Goal: Task Accomplishment & Management: Use online tool/utility

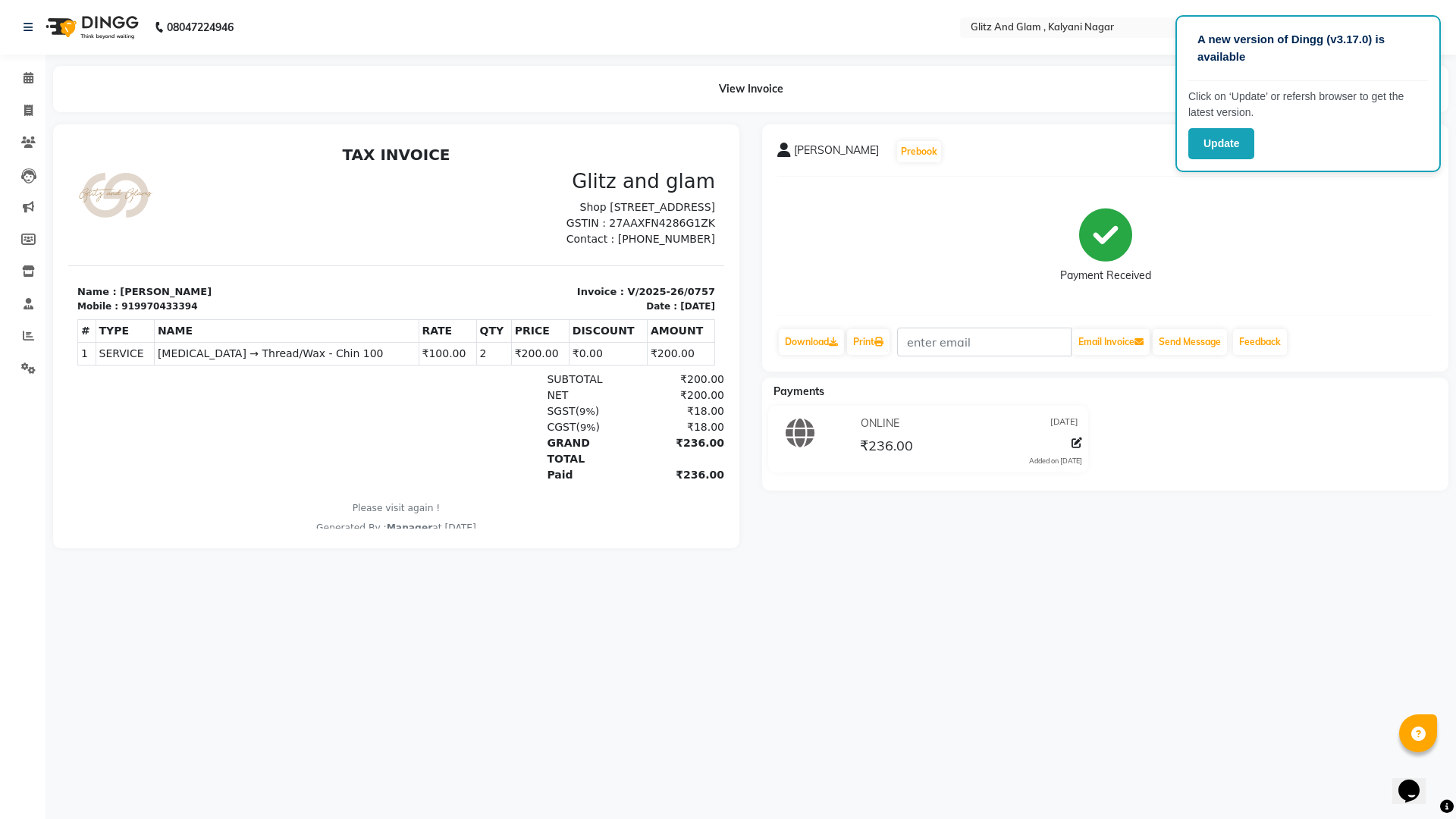
click at [203, 653] on div "A new version of Dingg (v3.17.0) is available Click on ‘Update’ or refersh brow…" at bounding box center [728, 409] width 1456 height 819
click at [918, 794] on div "A new version of Dingg (v3.17.0) is available Click on ‘Update’ or refersh brow…" at bounding box center [728, 409] width 1456 height 819
click at [21, 25] on div "08047224946" at bounding box center [128, 27] width 233 height 43
click at [1275, 414] on div "ONLINE [DATE] ₹236.00 Added on [DATE]" at bounding box center [1106, 442] width 709 height 73
click at [1260, 513] on div "[PERSON_NAME] Prebook Payment Received Download Print Email Invoice Send Messag…" at bounding box center [1106, 336] width 709 height 424
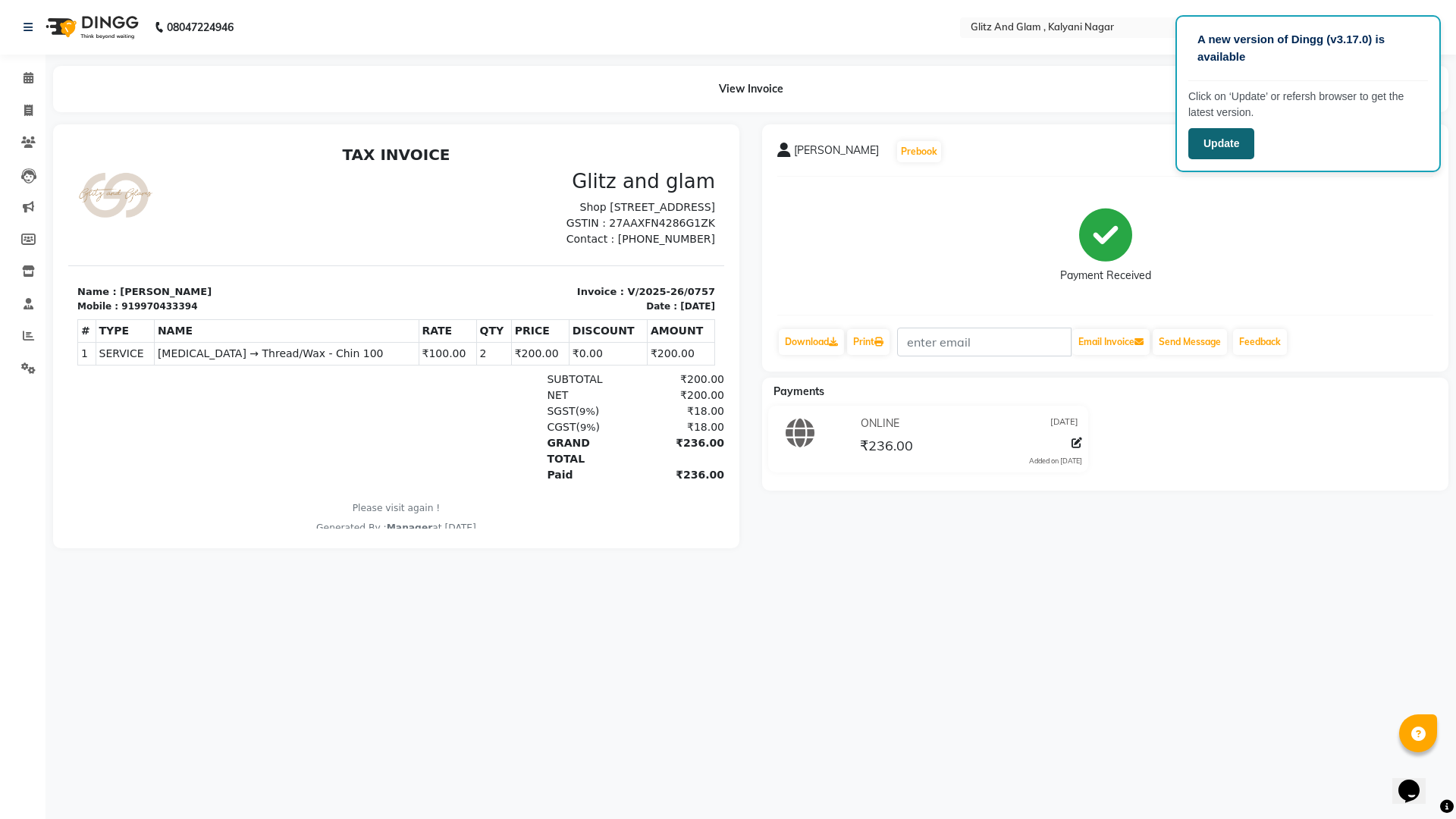
click at [1228, 145] on button "Update" at bounding box center [1221, 143] width 66 height 31
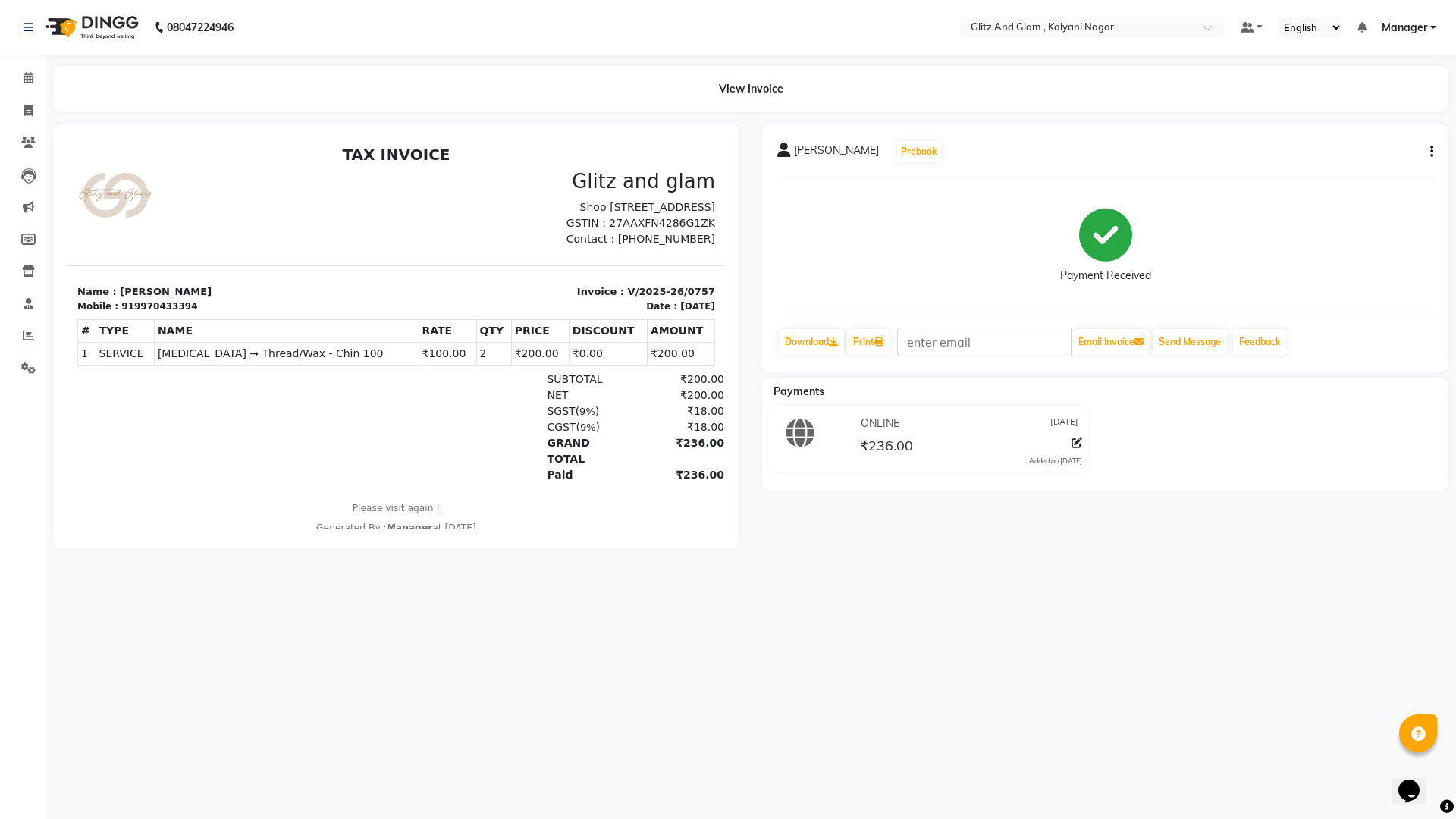
click at [1319, 475] on div "ONLINE [DATE] ₹236.00 Added on [DATE]" at bounding box center [1106, 442] width 709 height 73
click at [1455, 8] on nav "08047224946 Select Location × Glitz And Glam , Kalyani Nagar Default Panel My P…" at bounding box center [728, 27] width 1456 height 54
click at [1440, 8] on nav "08047224946 Select Location × Glitz And Glam , Kalyani Nagar Default Panel My P…" at bounding box center [728, 27] width 1456 height 54
click at [24, 21] on link at bounding box center [31, 27] width 15 height 43
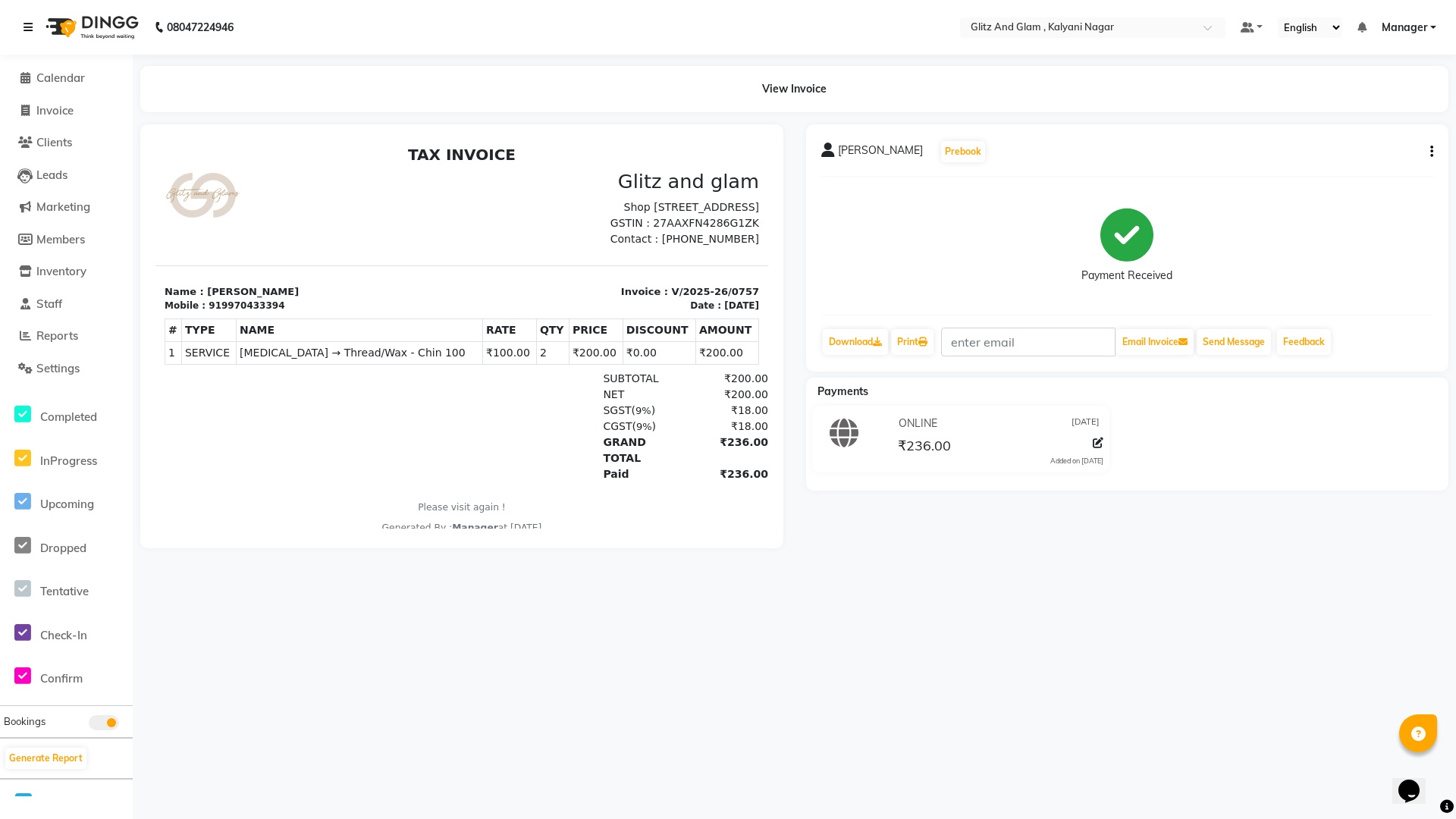
click at [30, 22] on icon at bounding box center [28, 27] width 9 height 11
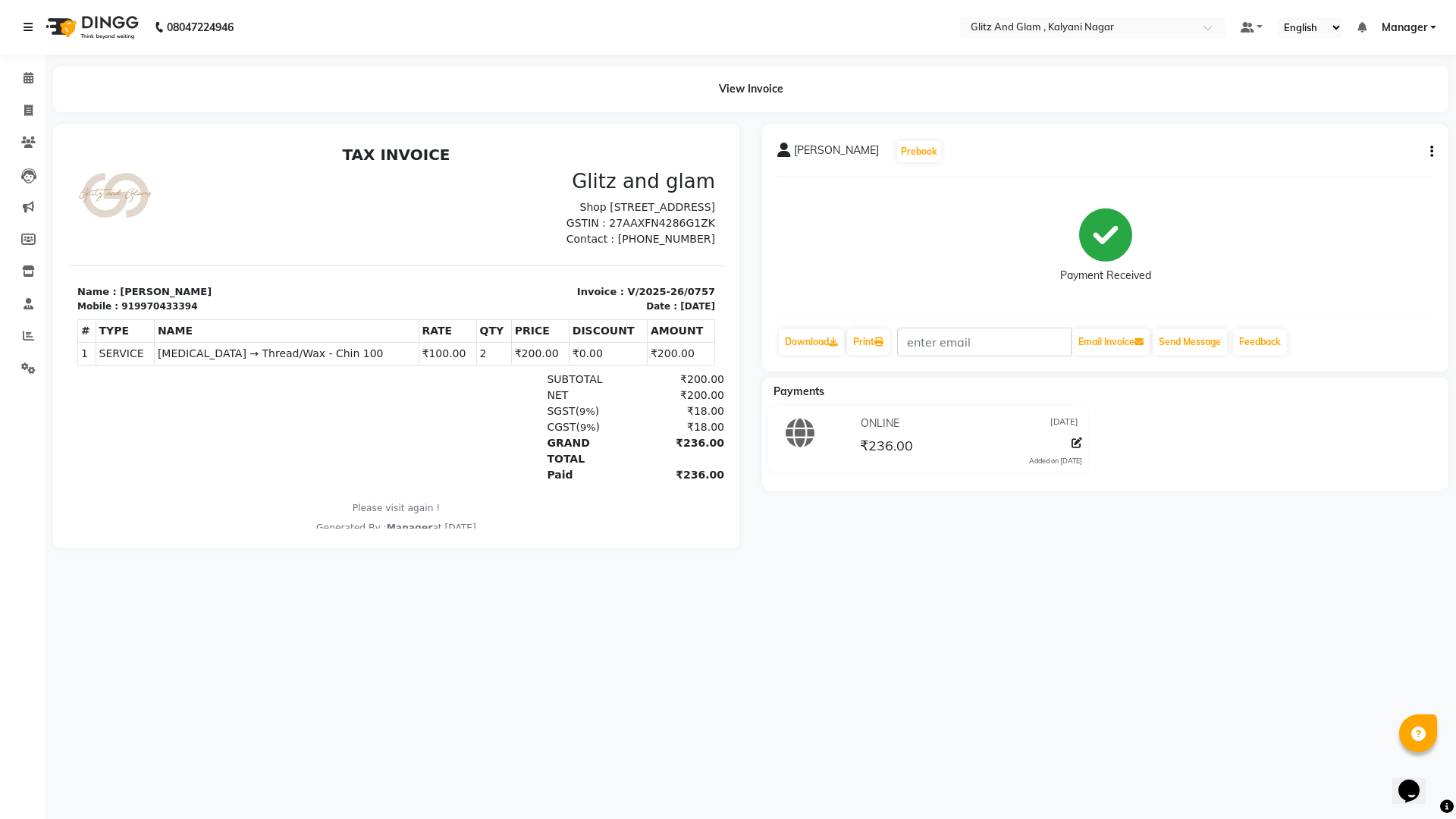
click at [30, 22] on icon at bounding box center [28, 27] width 9 height 11
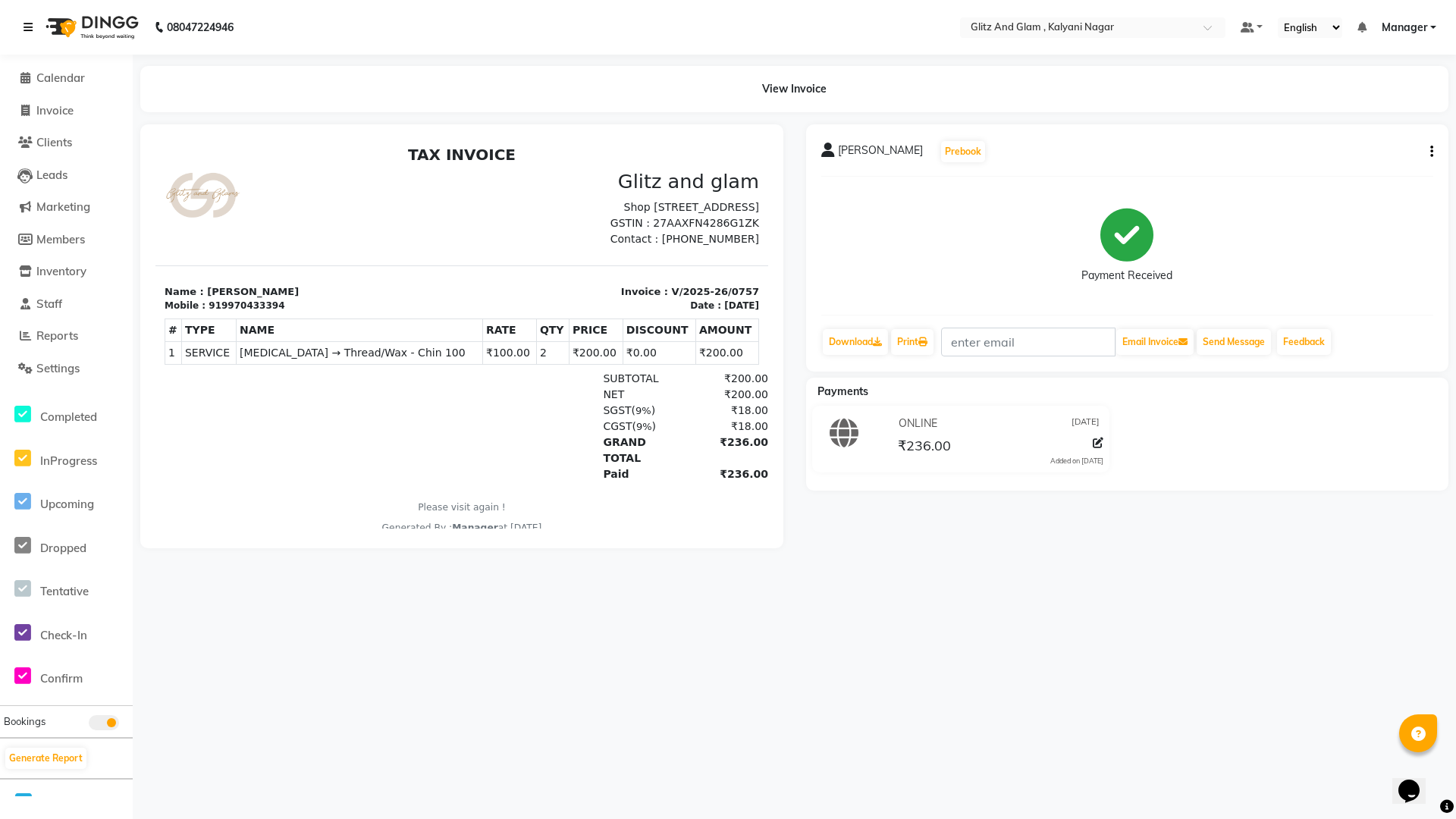
click at [30, 22] on icon at bounding box center [28, 27] width 9 height 11
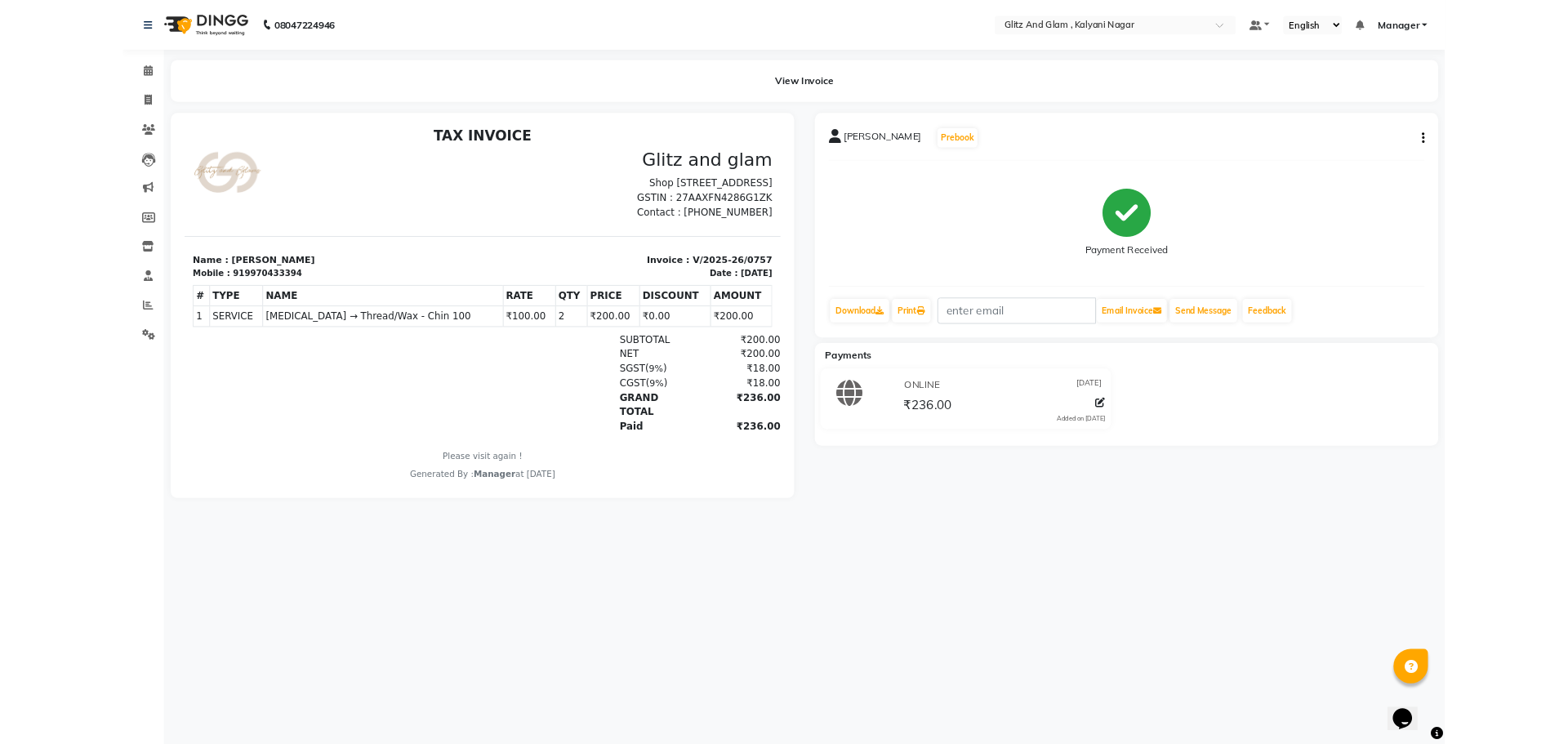
scroll to position [13, 0]
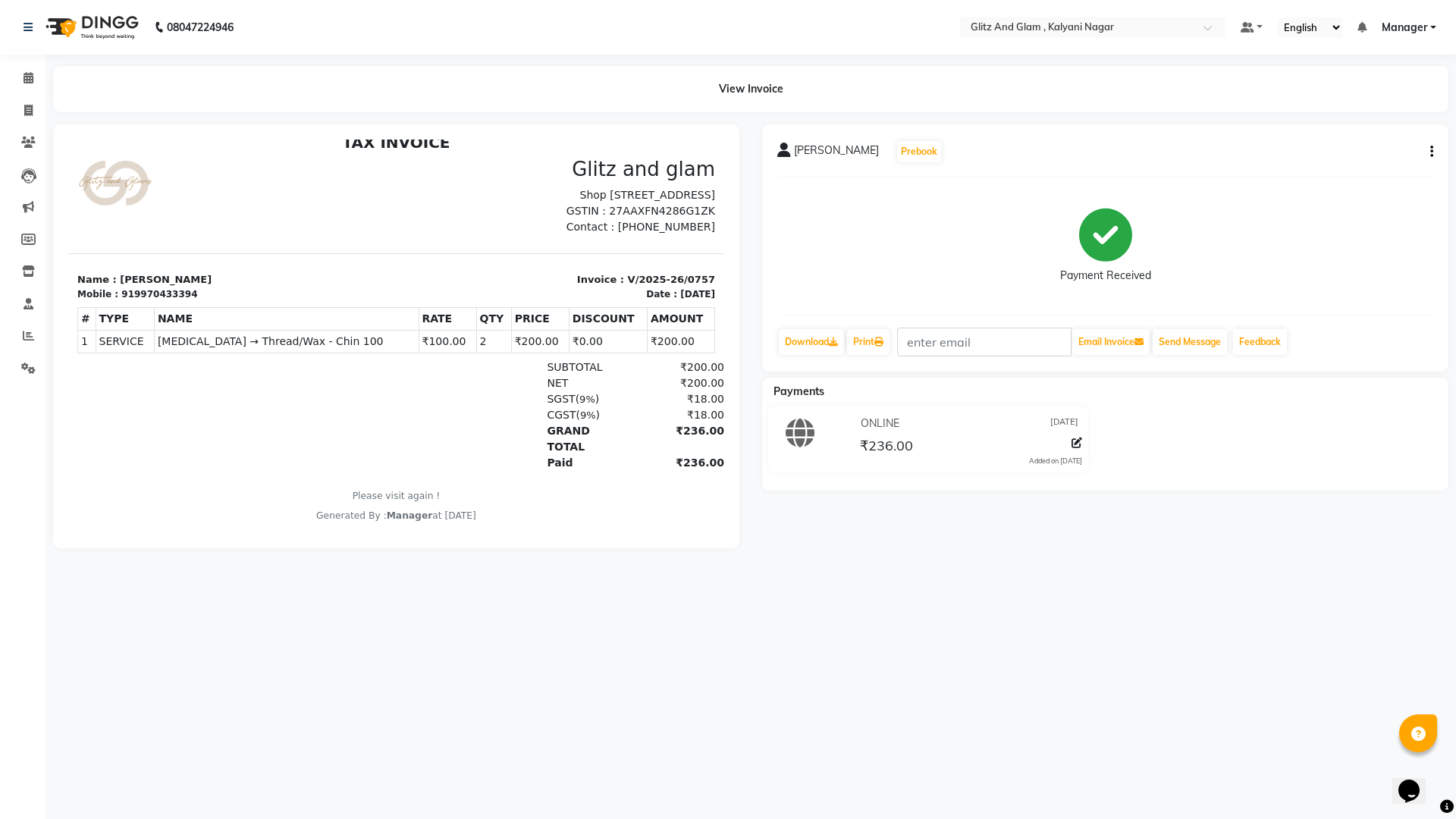
click at [868, 746] on div "08047224946 Select Location × Glitz And Glam , Kalyani Nagar Default Panel My P…" at bounding box center [728, 409] width 1456 height 819
drag, startPoint x: 884, startPoint y: 733, endPoint x: 1148, endPoint y: 509, distance: 346.2
click at [900, 726] on div "08047224946 Select Location × Glitz And Glam , Kalyani Nagar Default Panel My P…" at bounding box center [728, 409] width 1456 height 819
drag, startPoint x: 1049, startPoint y: 136, endPoint x: 1175, endPoint y: 75, distance: 140.0
click at [1175, 75] on main "View Invoice neharika prasad Prebook Payment Received Download Print Email Invo…" at bounding box center [750, 318] width 1411 height 505
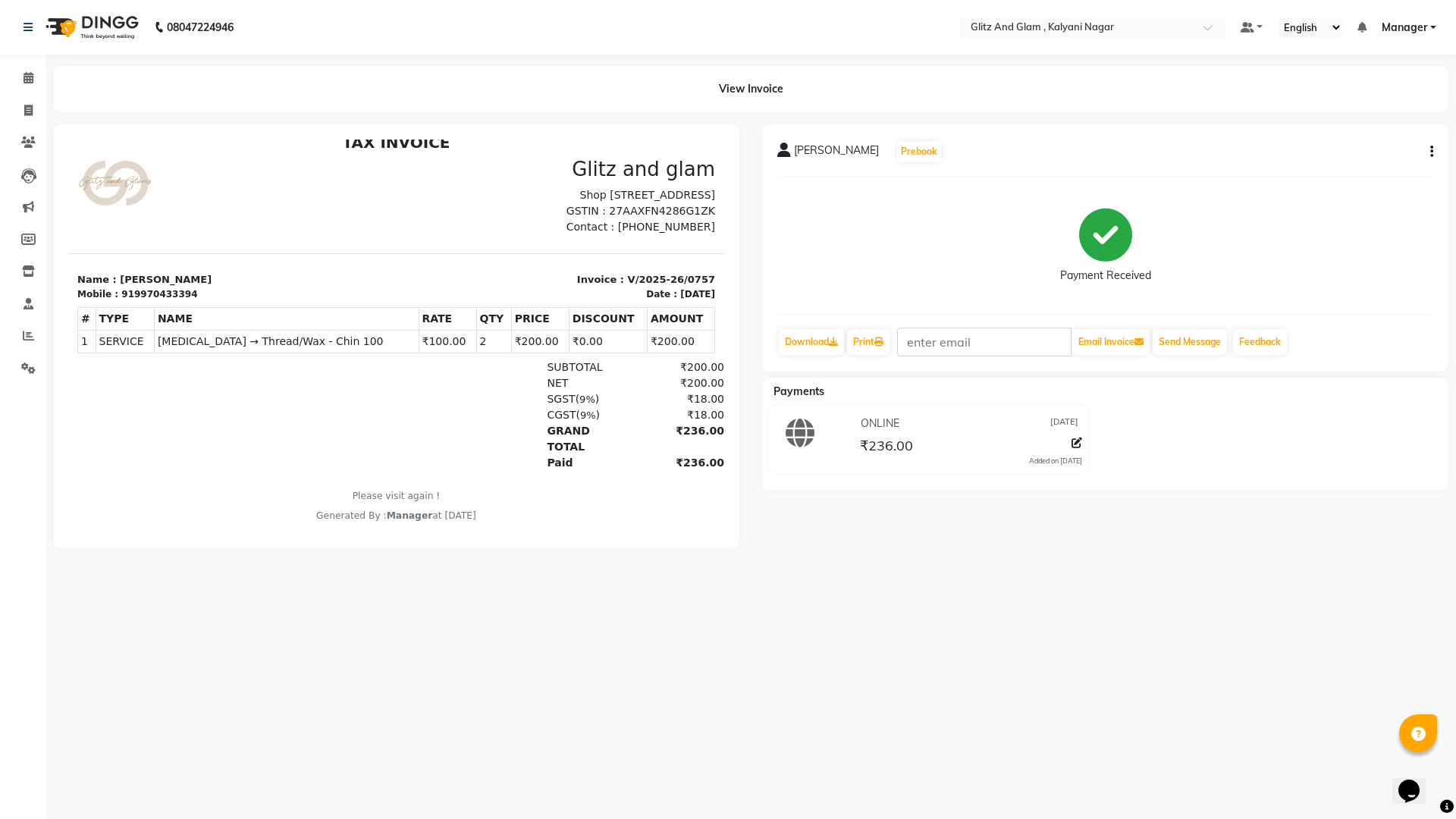
click at [773, 49] on nav "08047224946 Select Location × Glitz And Glam , Kalyani Nagar Default Panel My P…" at bounding box center [728, 27] width 1456 height 54
click at [738, 15] on nav "08047224946 Select Location × Glitz And Glam , Kalyani Nagar Default Panel My P…" at bounding box center [728, 27] width 1456 height 54
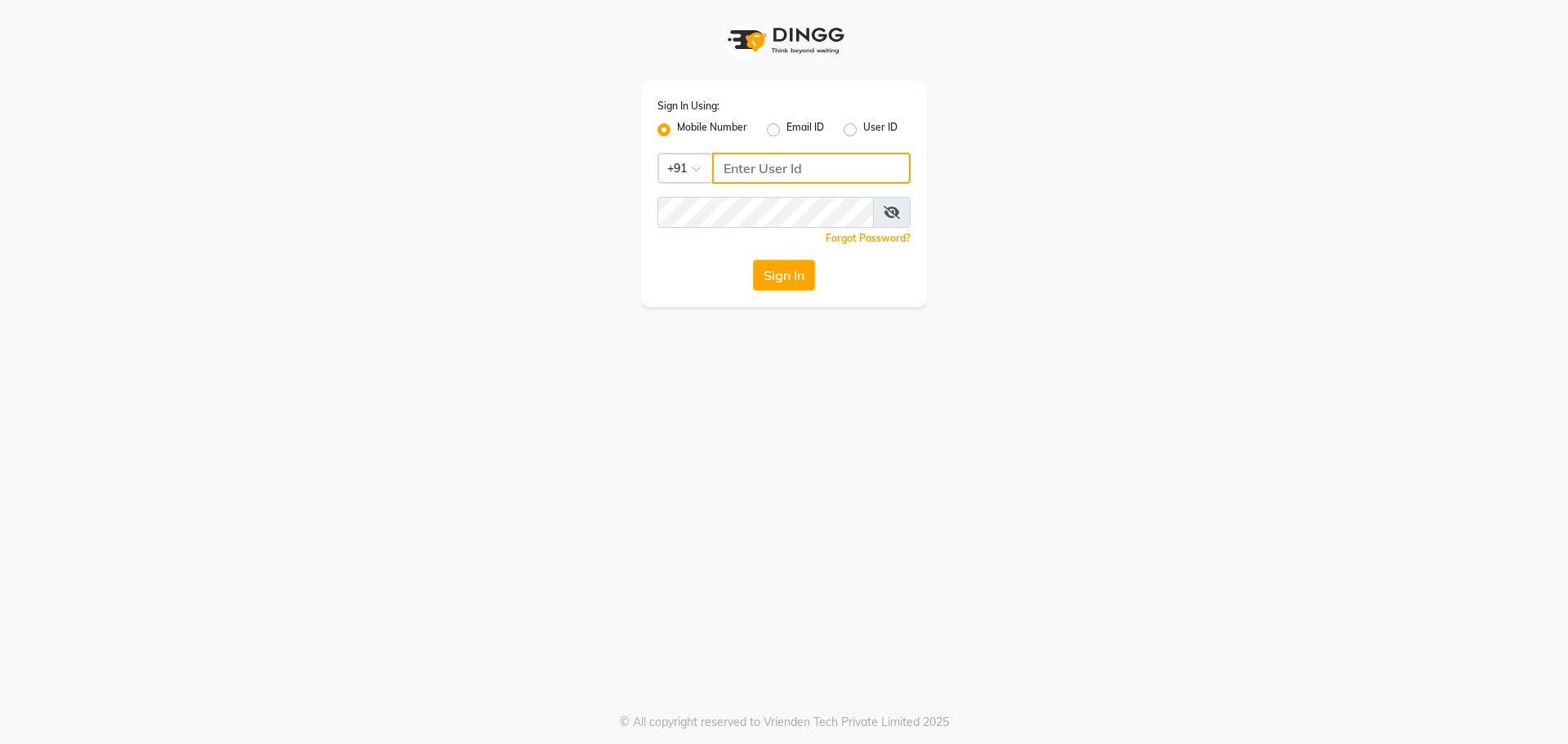
click at [765, 162] on input "Username" at bounding box center [811, 168] width 198 height 31
type input "9270029700"
click at [884, 215] on icon at bounding box center [892, 212] width 17 height 13
click at [771, 274] on button "Sign In" at bounding box center [784, 275] width 63 height 31
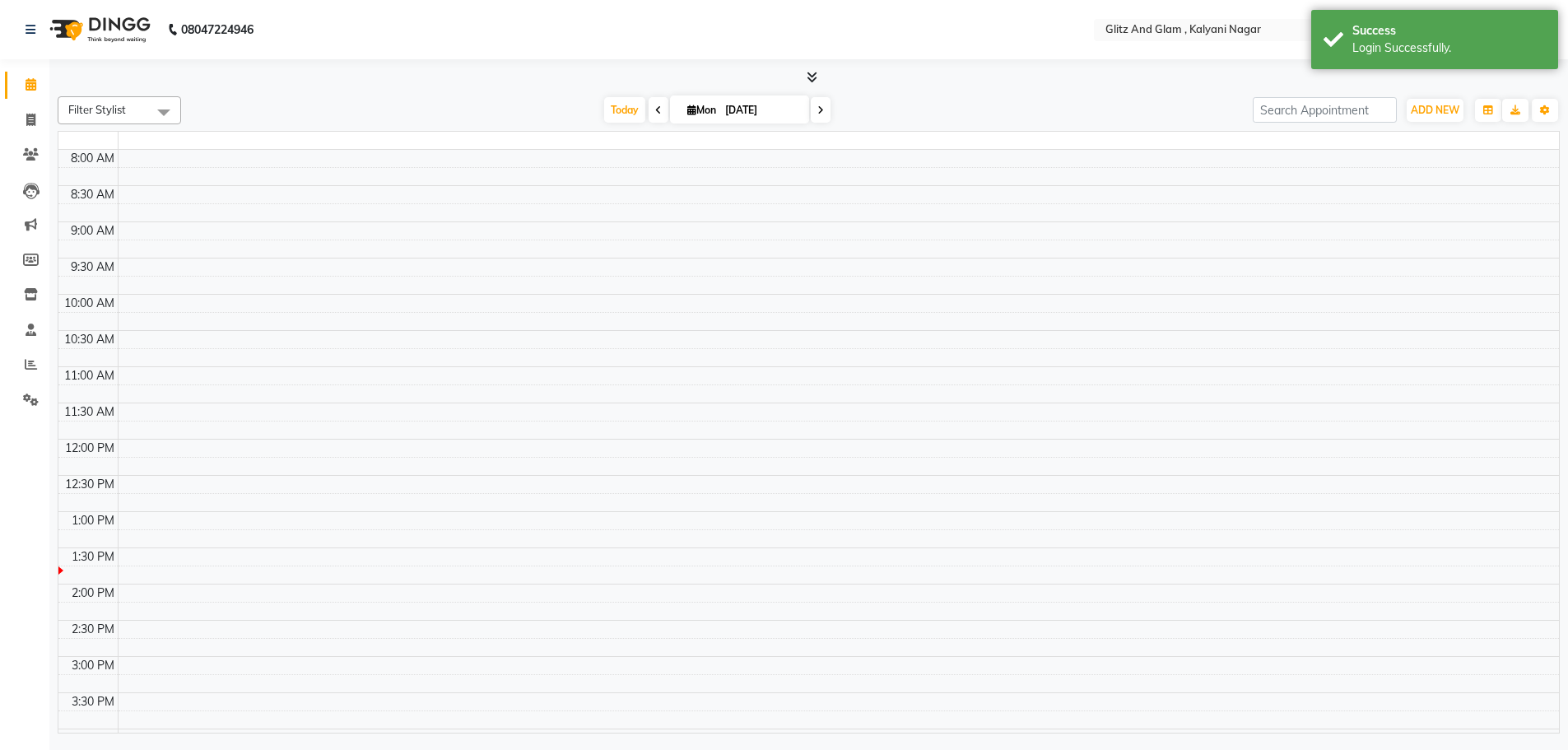
select select "en"
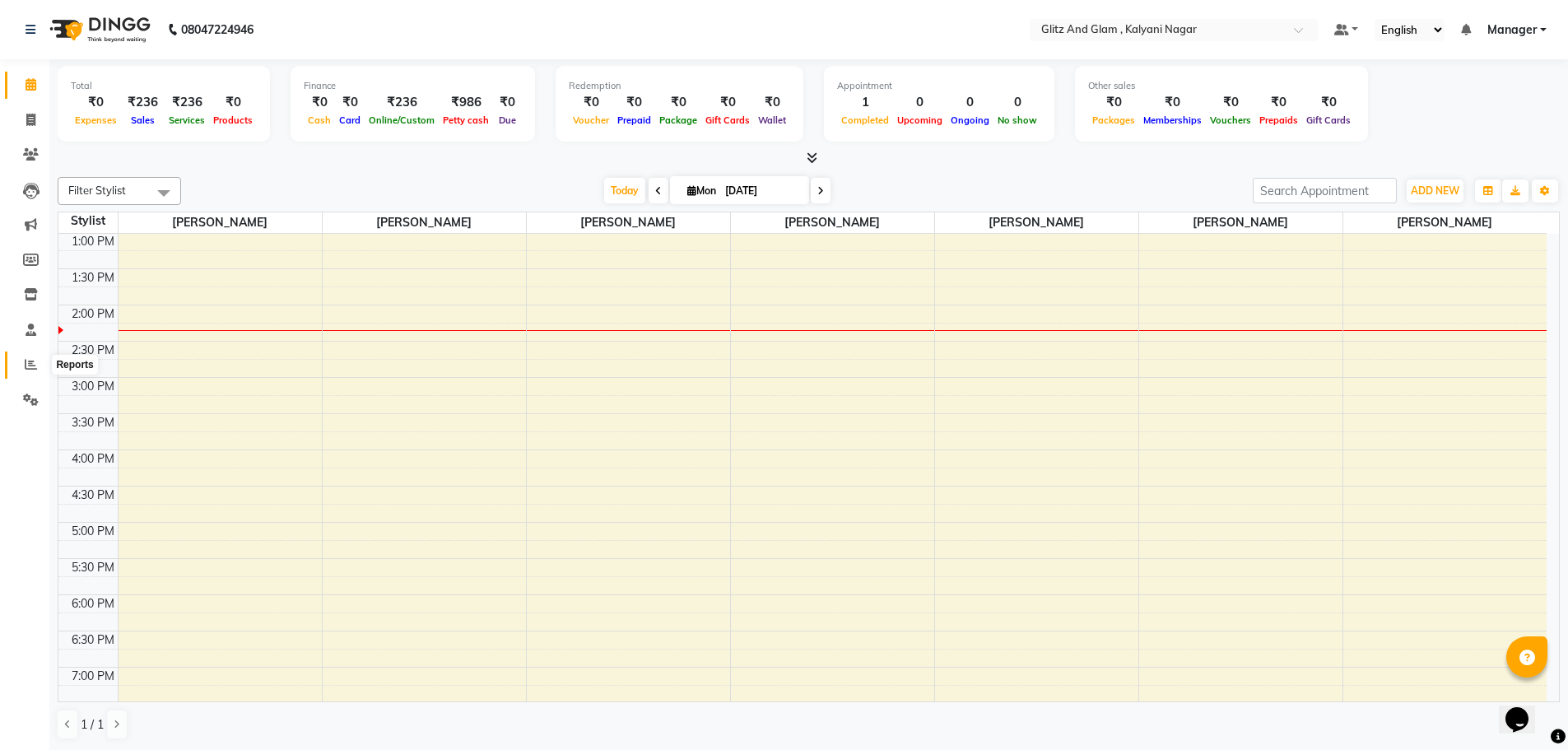
click at [29, 364] on icon at bounding box center [31, 364] width 13 height 13
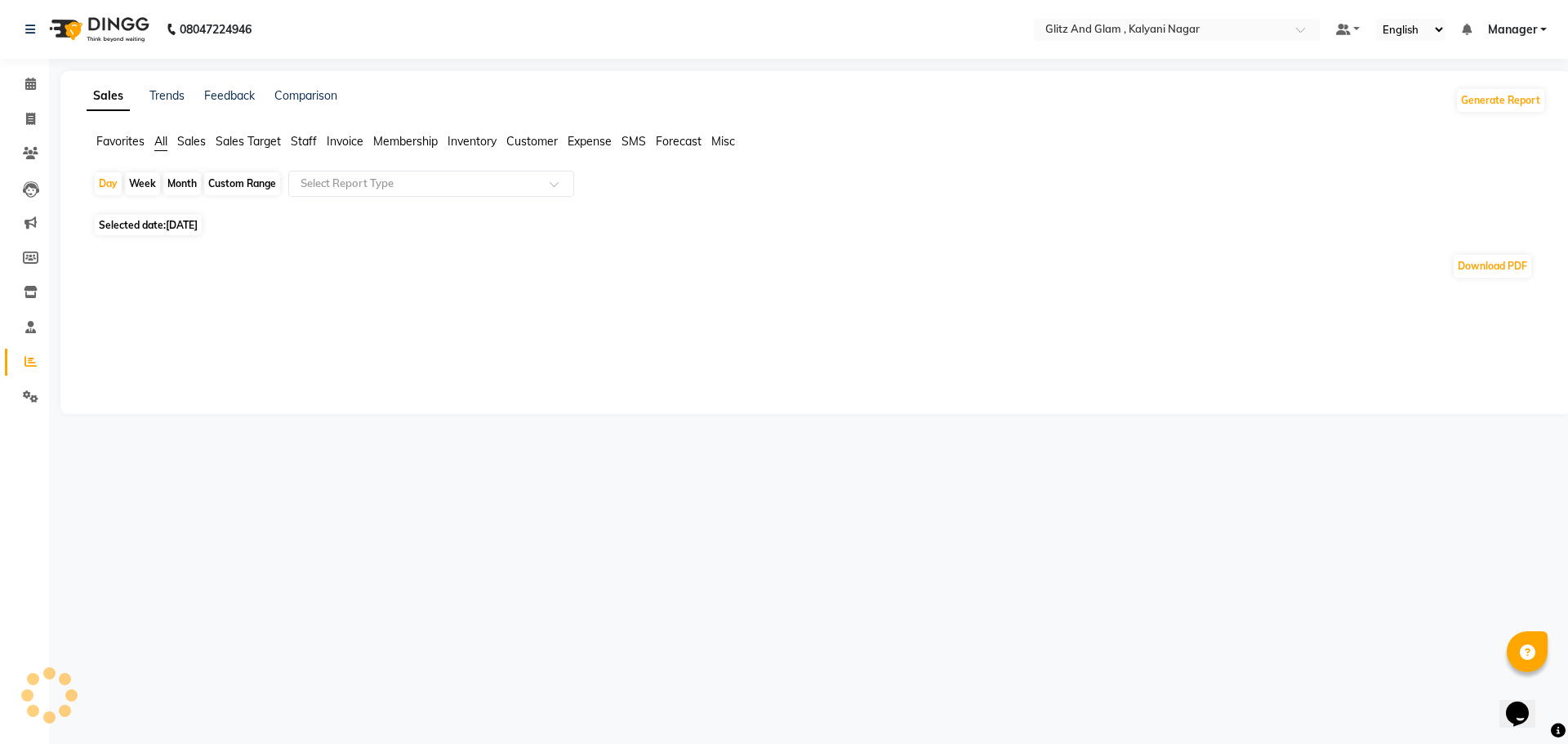
click at [180, 177] on div "Month" at bounding box center [182, 183] width 37 height 22
select select "9"
select select "2025"
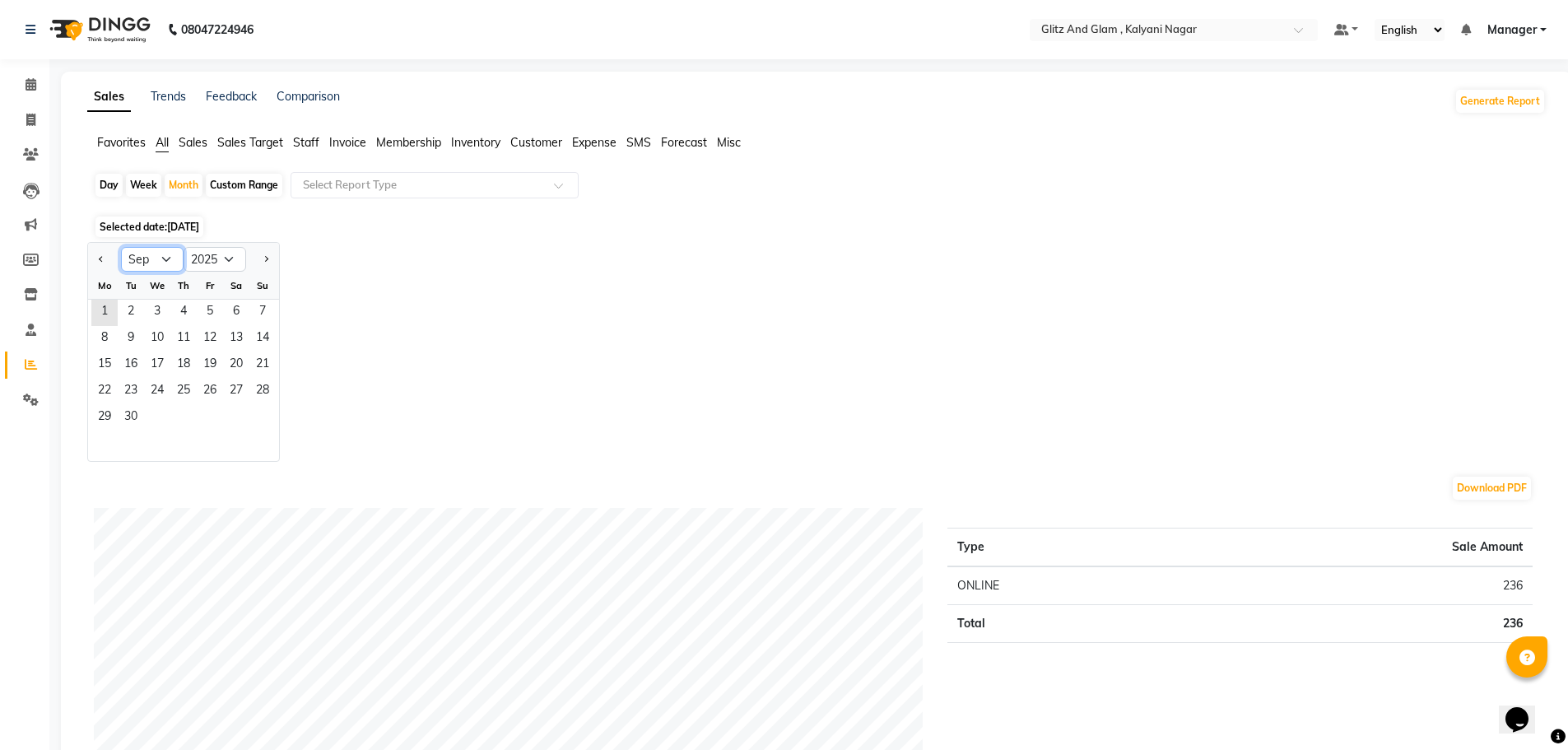
click at [178, 265] on select "Jan Feb Mar Apr May Jun Jul Aug Sep Oct Nov Dec" at bounding box center [153, 259] width 63 height 25
select select "8"
click at [121, 247] on select "Jan Feb Mar Apr May Jun Jul Aug Sep Oct Nov Dec" at bounding box center [153, 259] width 63 height 25
click at [214, 311] on span "1" at bounding box center [210, 312] width 27 height 27
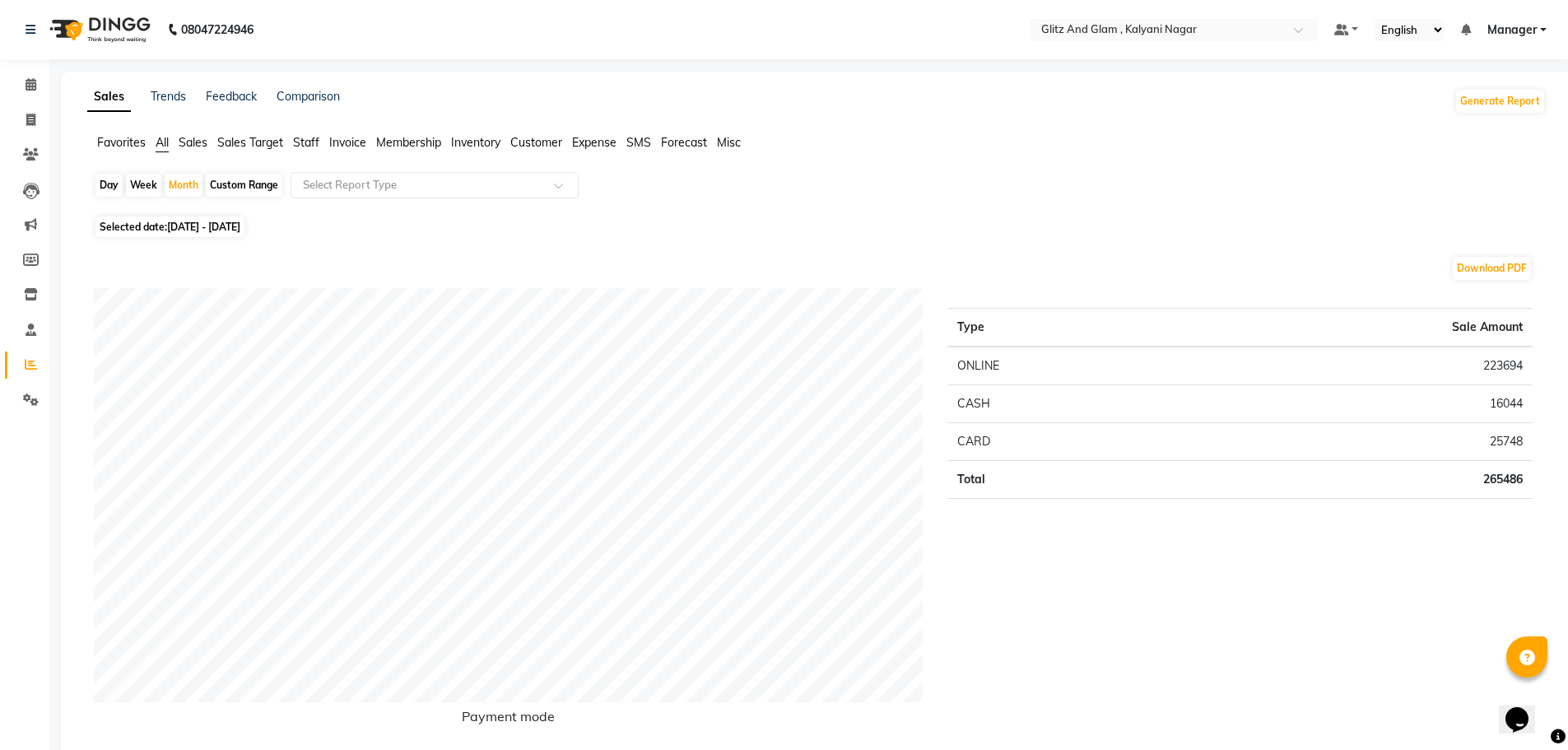
scroll to position [656, 0]
